Goal: Transaction & Acquisition: Obtain resource

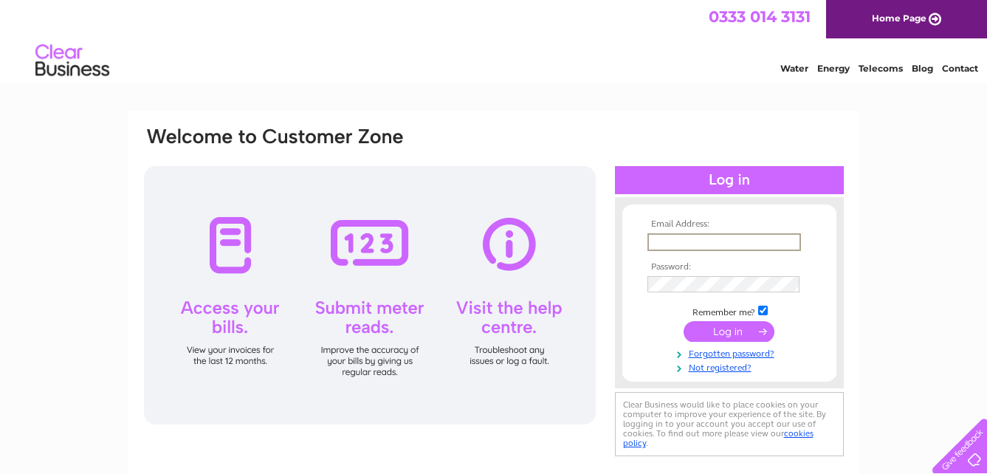
click at [680, 242] on input "text" at bounding box center [725, 242] width 154 height 18
type input "samantha.carter@pbfsltd.com"
click at [684, 321] on input "submit" at bounding box center [729, 331] width 91 height 21
click at [739, 336] on input "submit" at bounding box center [729, 331] width 91 height 21
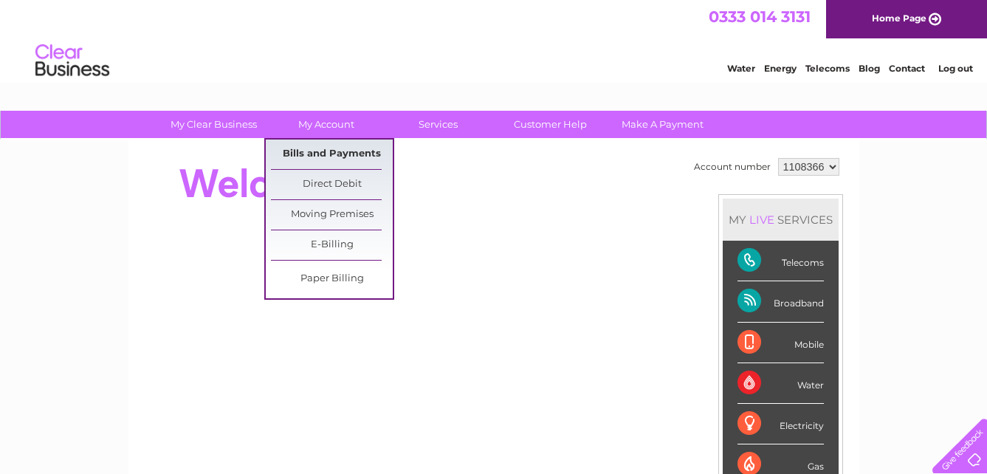
click at [357, 161] on link "Bills and Payments" at bounding box center [332, 155] width 122 height 30
click at [343, 146] on link "Bills and Payments" at bounding box center [332, 155] width 122 height 30
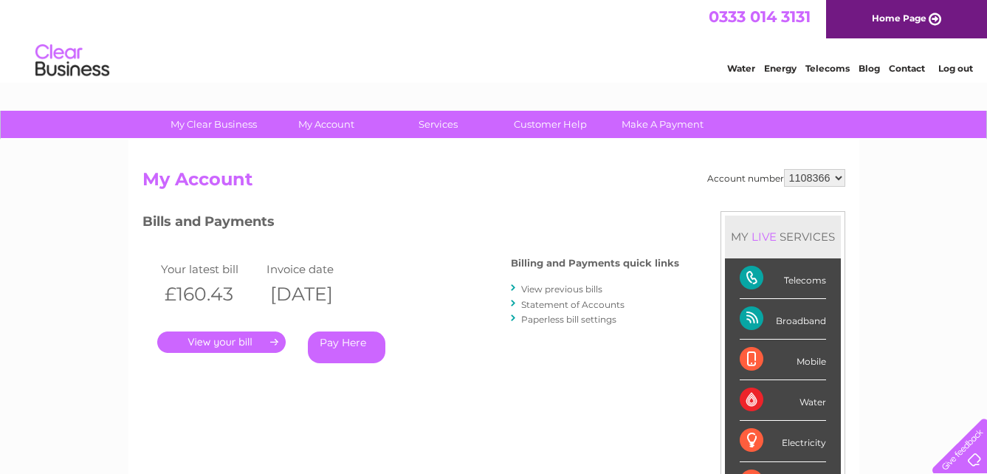
click at [574, 284] on link "View previous bills" at bounding box center [561, 289] width 81 height 11
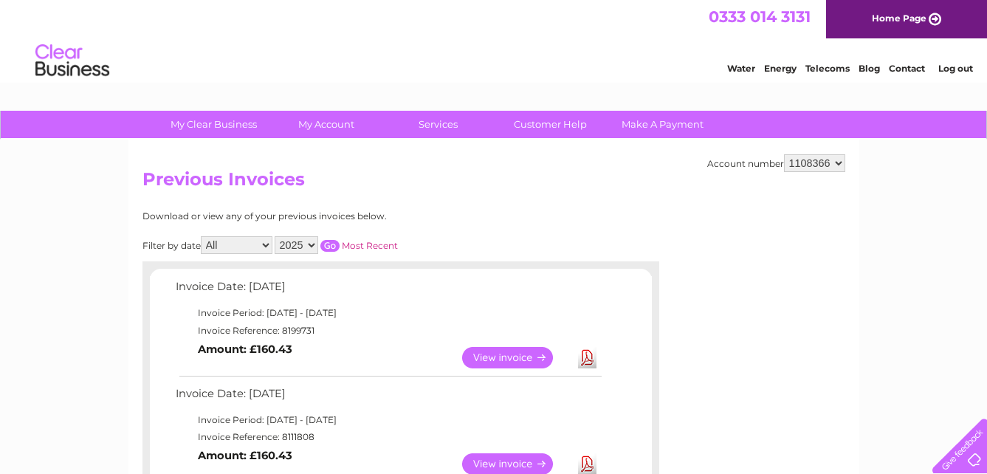
scroll to position [74, 0]
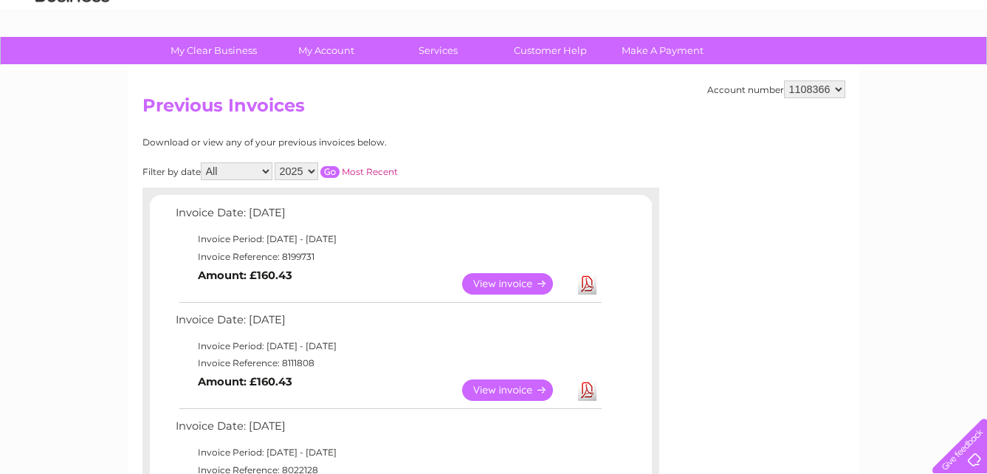
click at [516, 389] on link "View" at bounding box center [516, 390] width 109 height 21
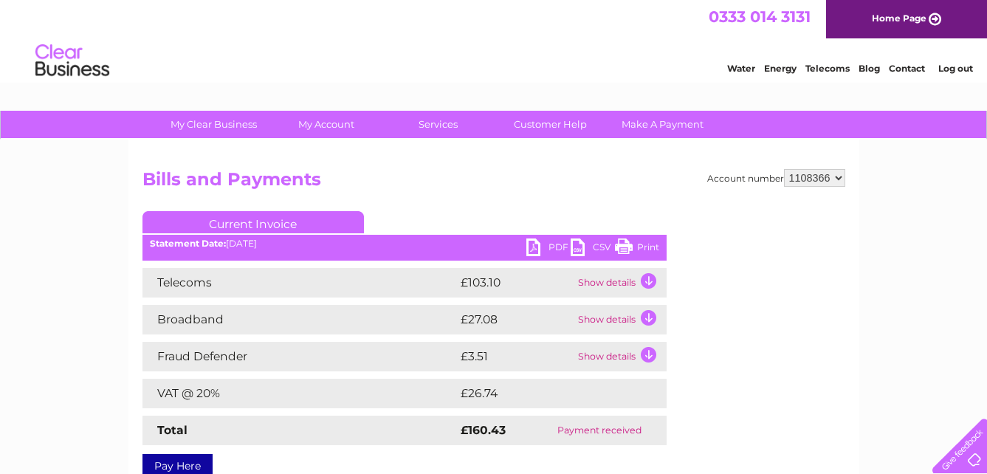
click at [544, 247] on link "PDF" at bounding box center [549, 249] width 44 height 21
click at [474, 194] on h2 "Bills and Payments" at bounding box center [494, 183] width 703 height 28
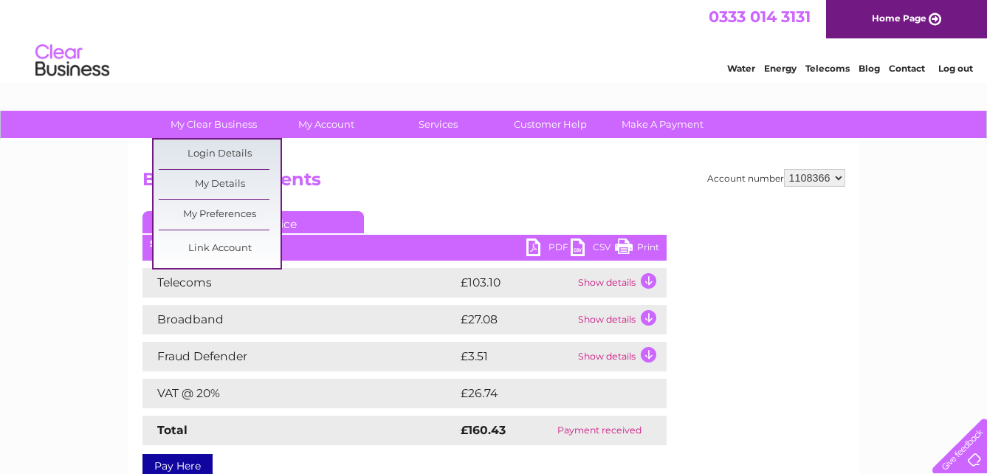
drag, startPoint x: 235, startPoint y: 71, endPoint x: 231, endPoint y: 44, distance: 26.8
click at [235, 71] on div "Water Energy Telecoms Blog Contact Log out" at bounding box center [493, 62] width 987 height 48
